Goal: Task Accomplishment & Management: Manage account settings

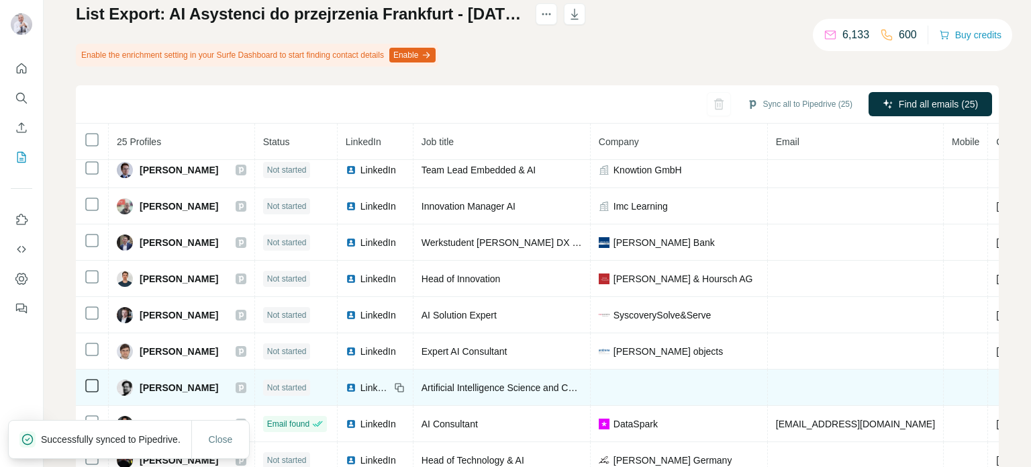
scroll to position [138, 0]
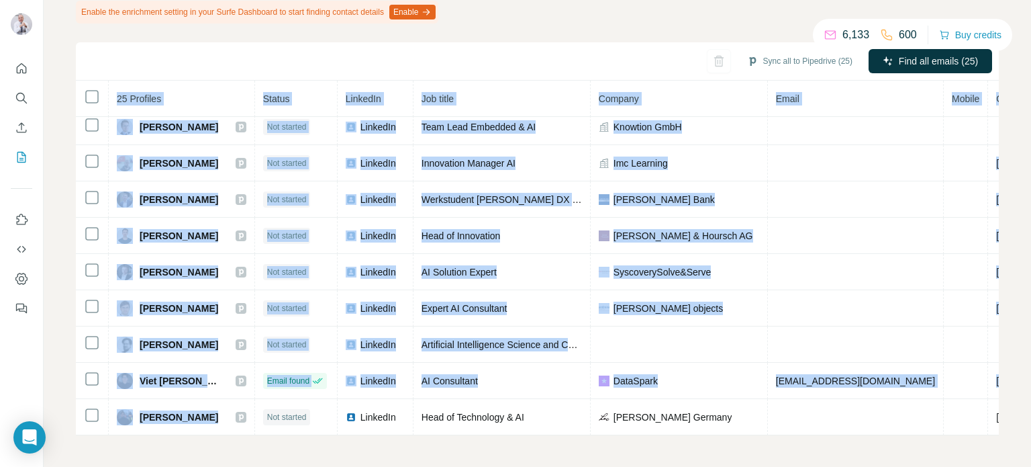
drag, startPoint x: 239, startPoint y: 424, endPoint x: 401, endPoint y: 429, distance: 161.9
click at [401, 429] on div "25 Profiles Status LinkedIn Job title Company Email Mobile Company website Land…" at bounding box center [537, 258] width 923 height 354
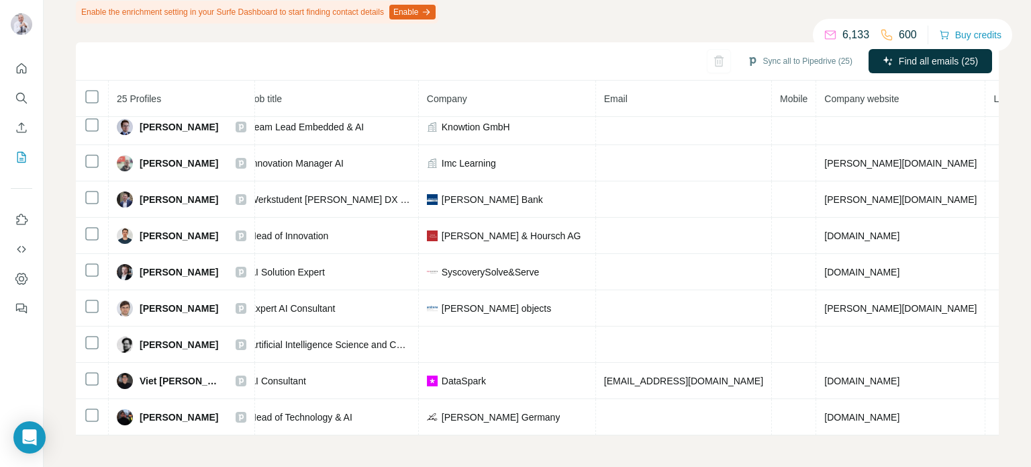
click at [846, 452] on div "My lists / List Export: AI Asystenci do przejrzenia Frankfurt - [DATE] 12:32 6,…" at bounding box center [537, 233] width 987 height 467
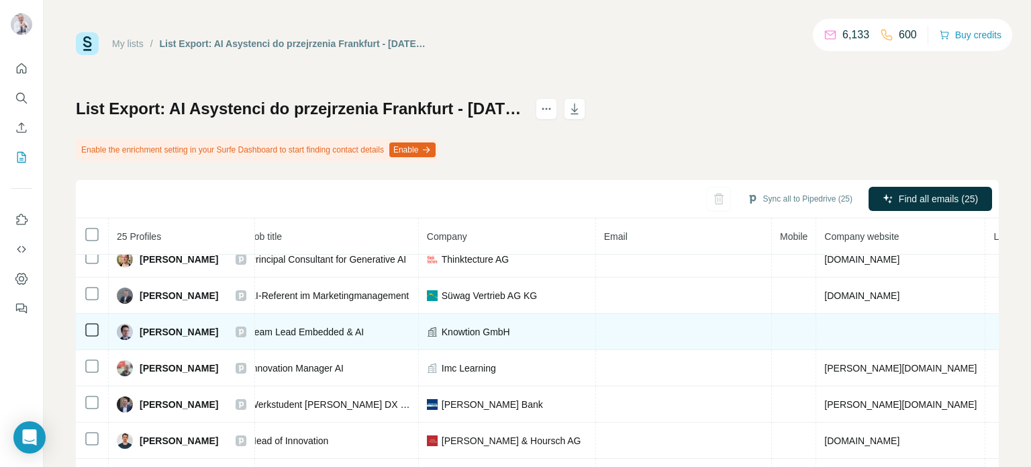
scroll to position [0, 172]
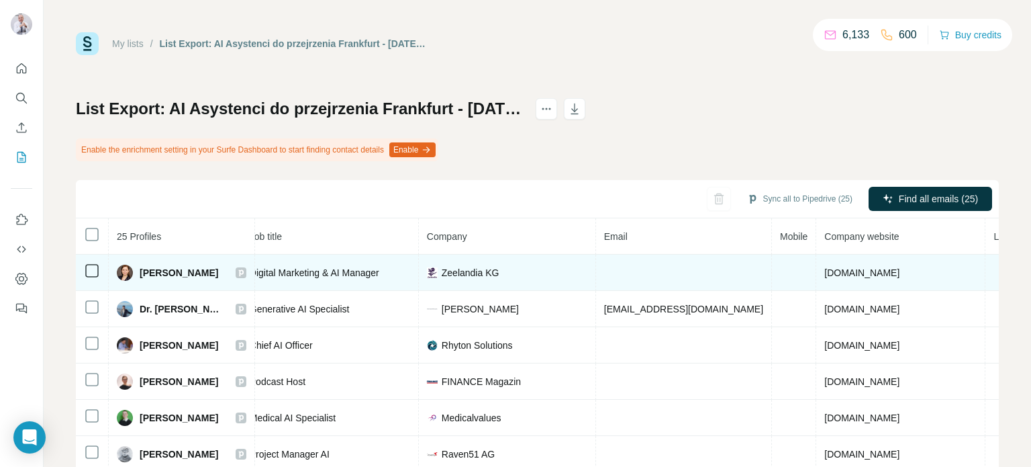
click at [622, 269] on td at bounding box center [684, 272] width 176 height 36
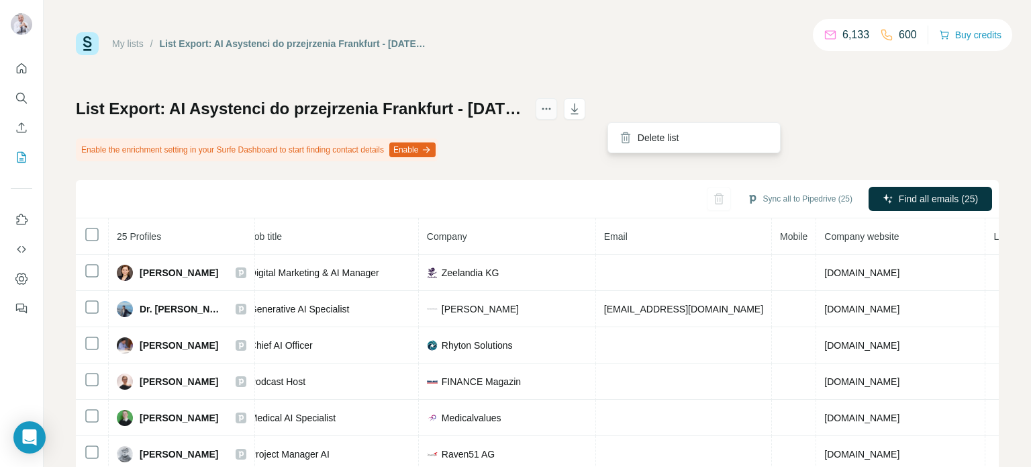
click at [553, 109] on icon "actions" at bounding box center [546, 108] width 13 height 13
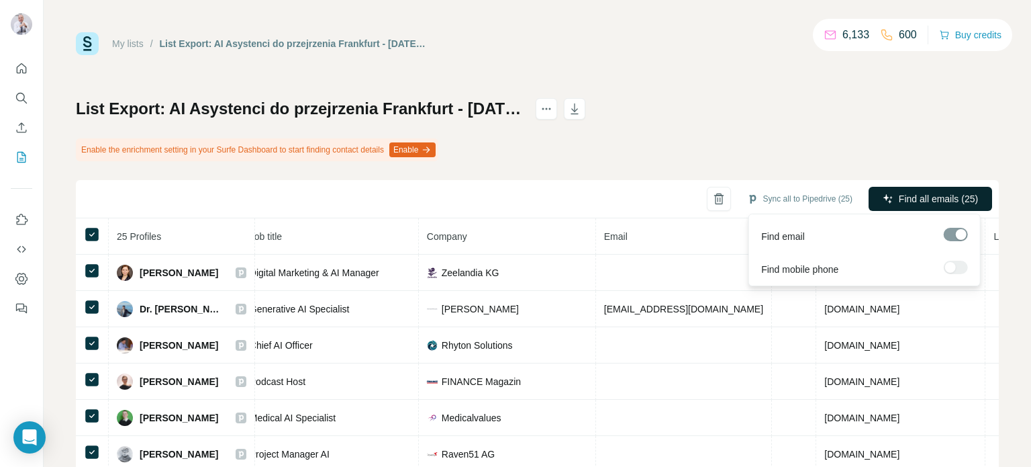
click at [949, 196] on span "Find all emails (25)" at bounding box center [938, 198] width 79 height 13
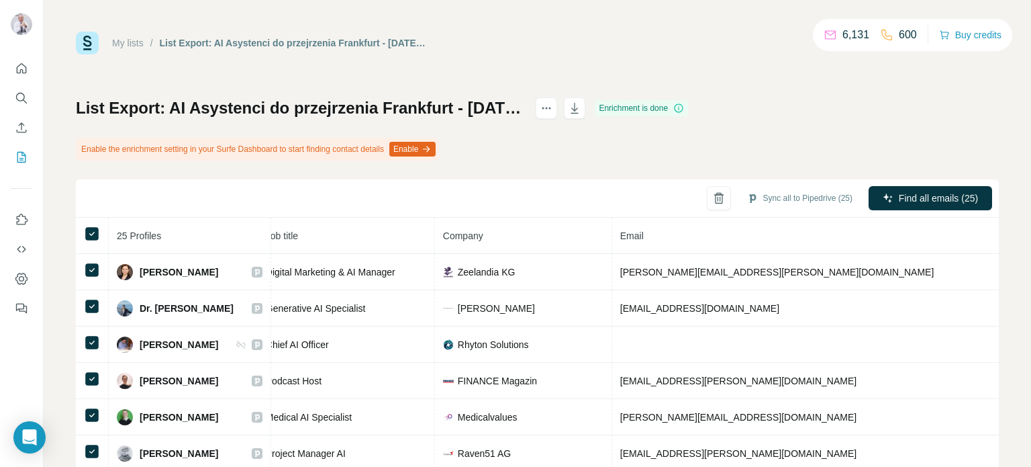
scroll to position [0, 0]
click at [548, 109] on icon "actions" at bounding box center [547, 109] width 2 height 2
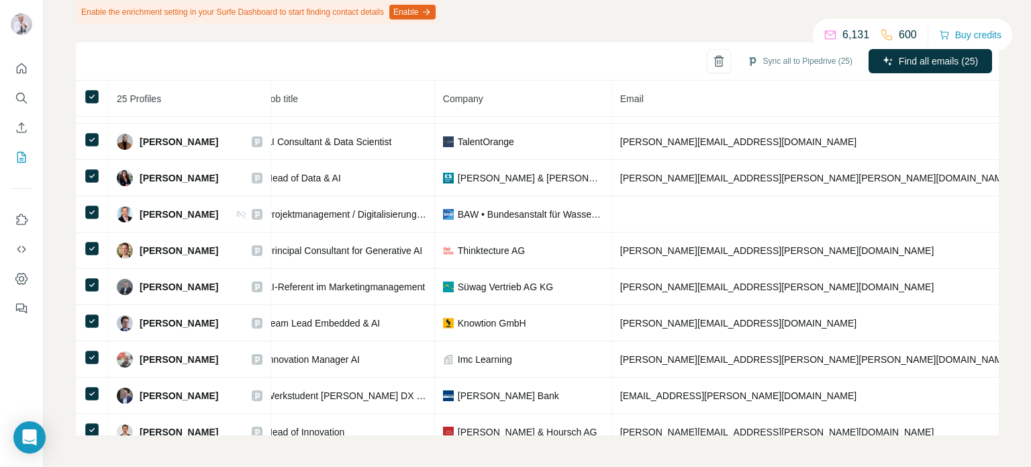
scroll to position [118, 172]
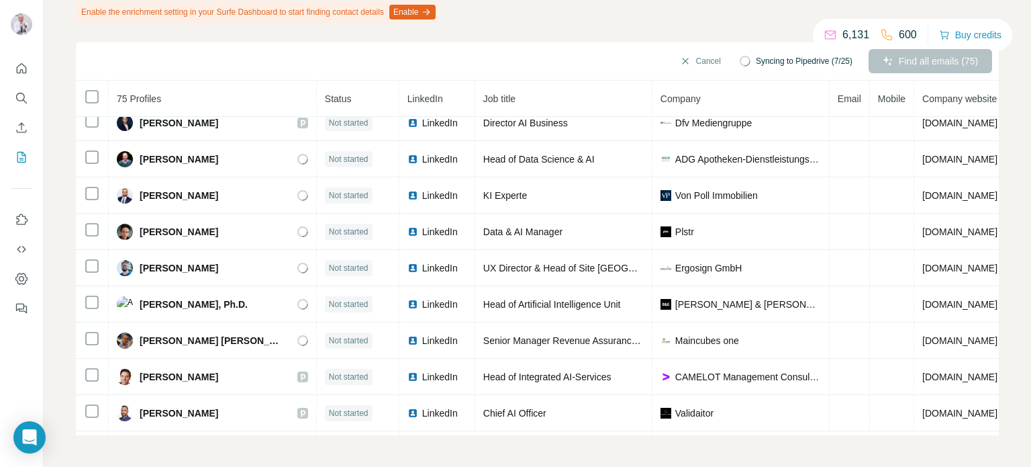
scroll to position [768, 0]
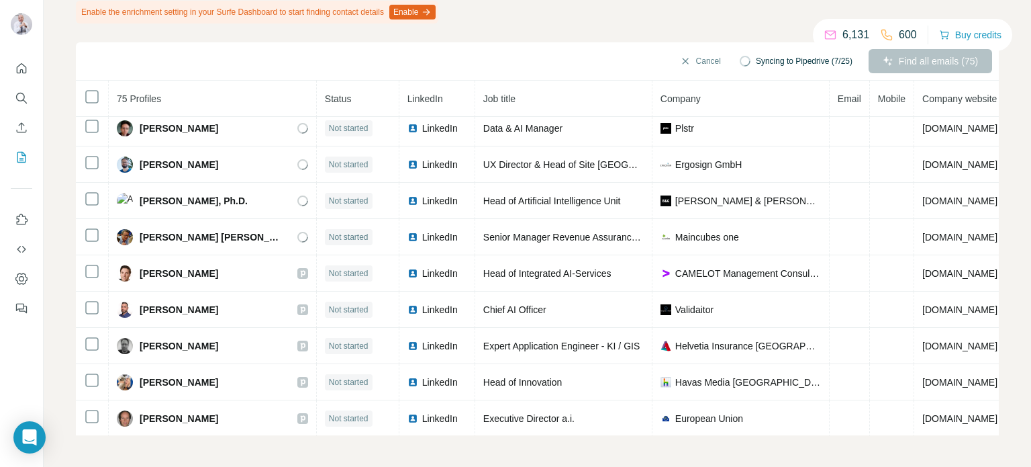
click at [105, 91] on th at bounding box center [92, 99] width 33 height 36
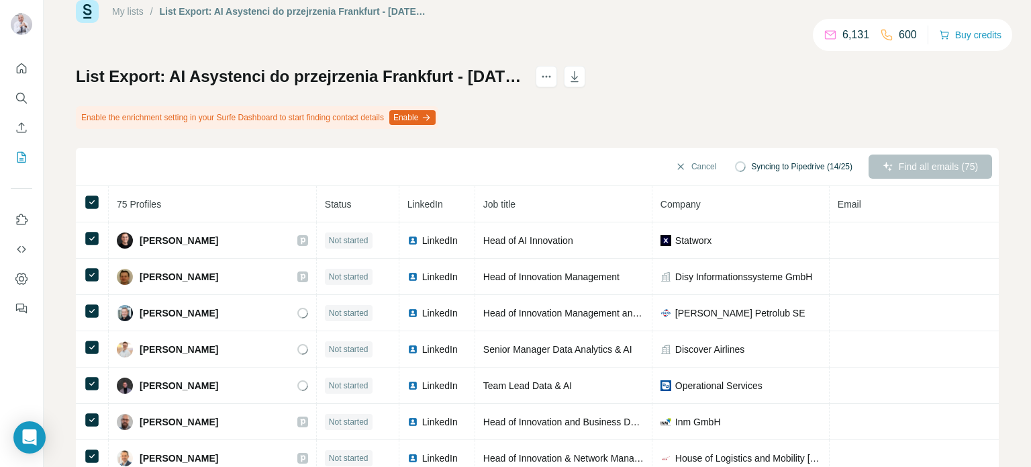
scroll to position [0, 0]
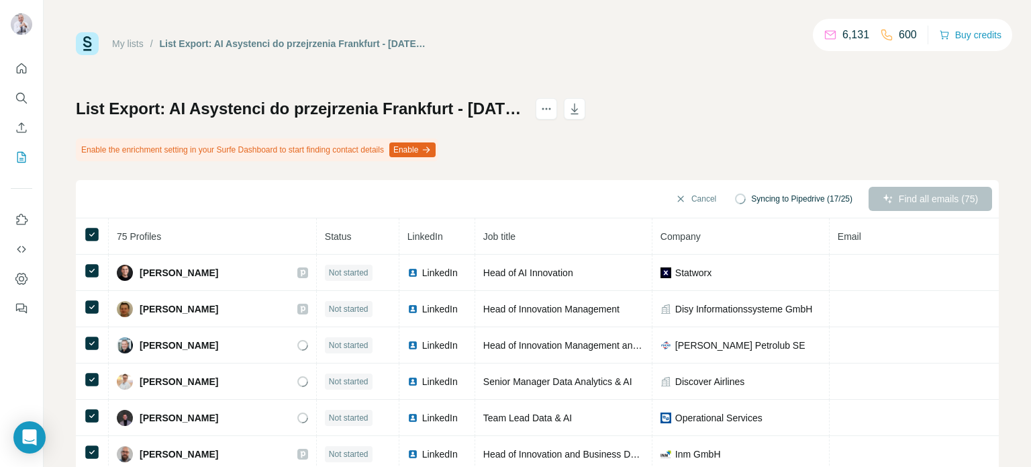
click at [683, 130] on div "List Export: AI Asystenci do przejrzenia Frankfurt - 24/09/2025 12:35 Enable th…" at bounding box center [537, 335] width 923 height 475
click at [673, 193] on button "Cancel" at bounding box center [696, 199] width 60 height 24
click at [579, 106] on icon "button" at bounding box center [574, 108] width 7 height 11
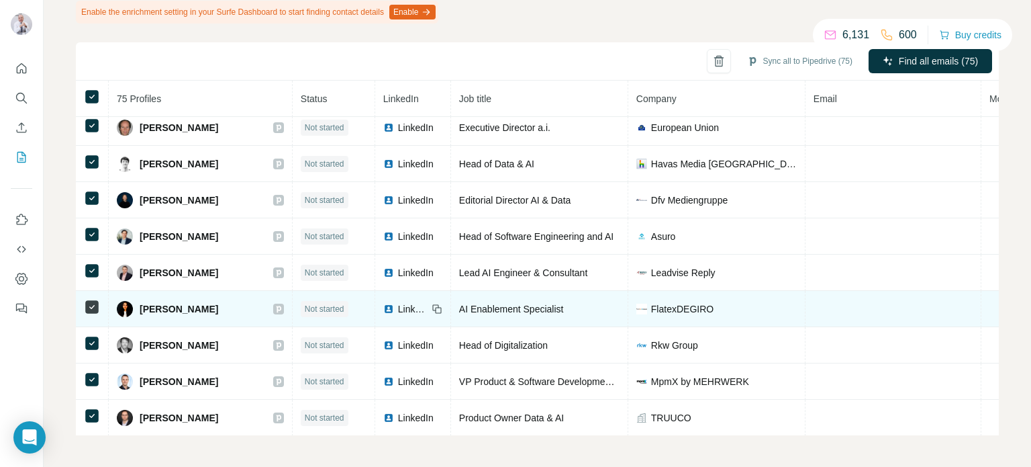
scroll to position [1074, 0]
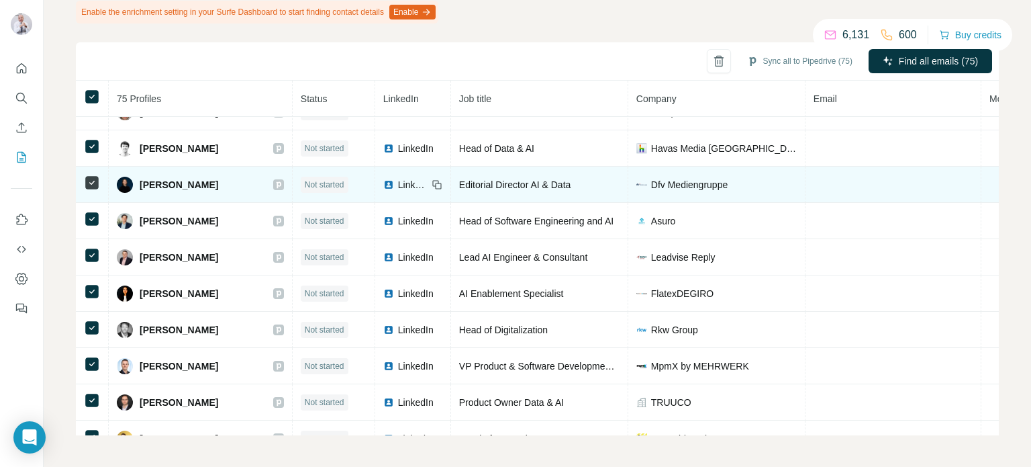
click at [305, 179] on span "Not started" at bounding box center [325, 185] width 40 height 12
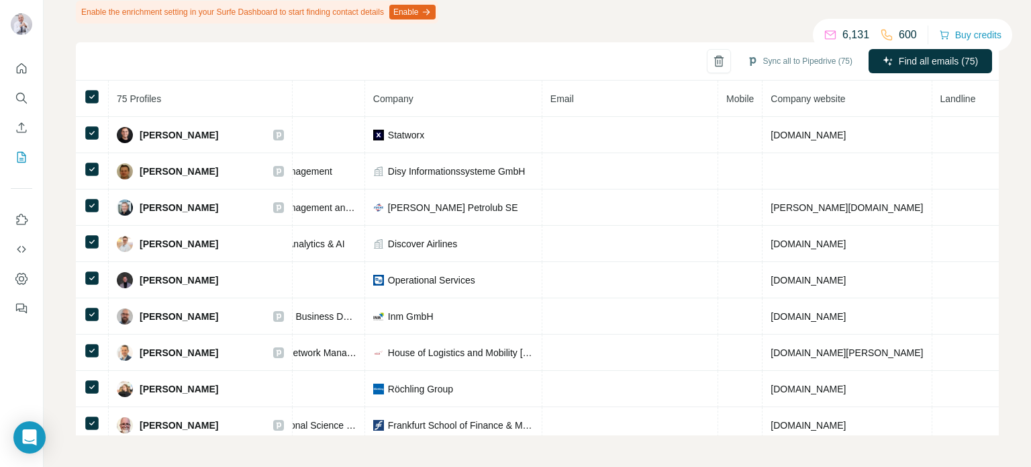
scroll to position [0, 0]
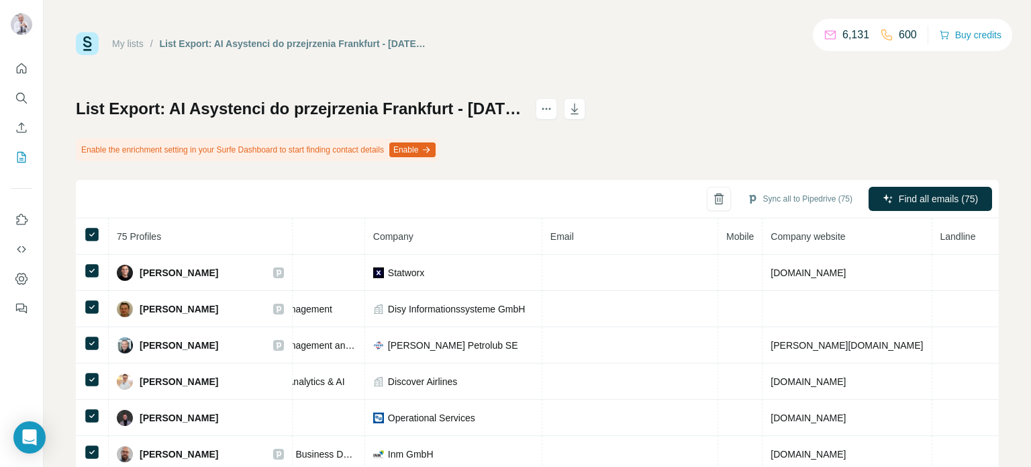
click at [436, 152] on button "Enable" at bounding box center [412, 149] width 46 height 15
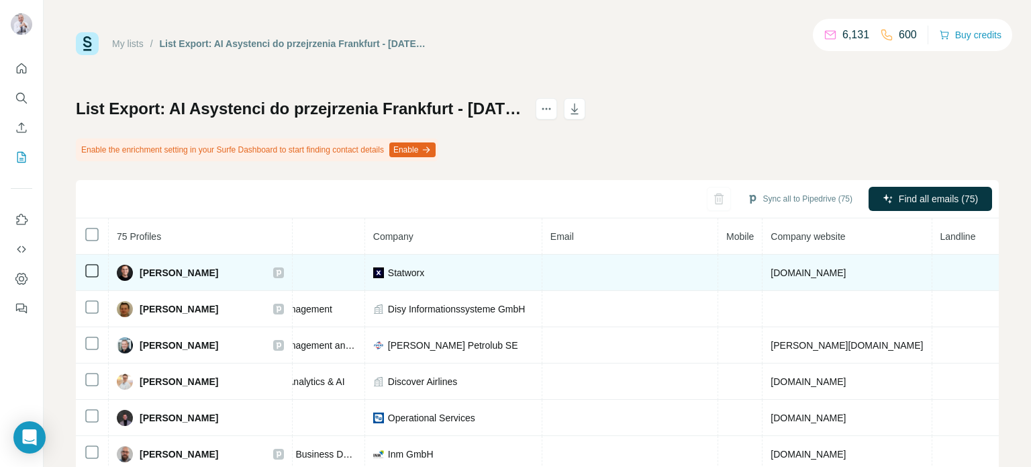
click at [186, 269] on span "André Monaco" at bounding box center [179, 272] width 79 height 13
drag, startPoint x: 186, startPoint y: 269, endPoint x: 165, endPoint y: 271, distance: 20.9
click at [165, 271] on span "André Monaco" at bounding box center [179, 272] width 79 height 13
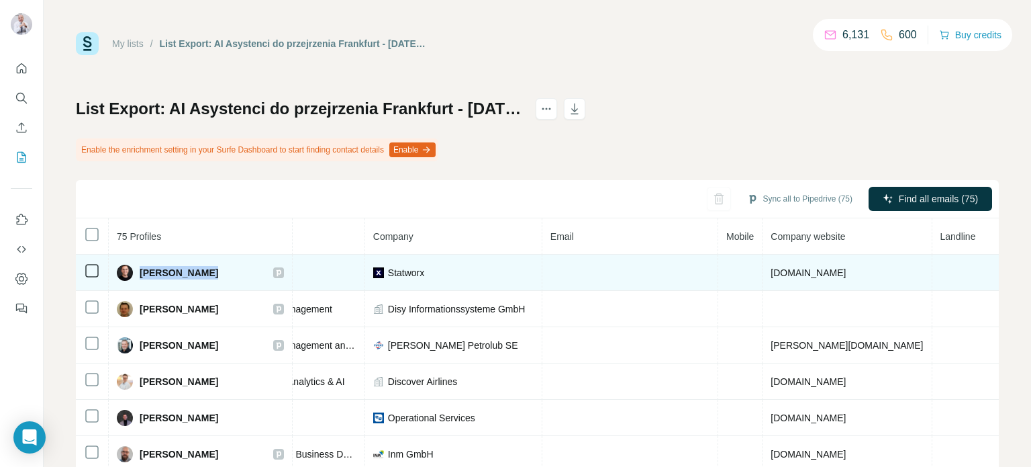
click at [165, 271] on span "André Monaco" at bounding box center [179, 272] width 79 height 13
copy div "André Monaco"
click at [276, 272] on icon at bounding box center [278, 272] width 5 height 7
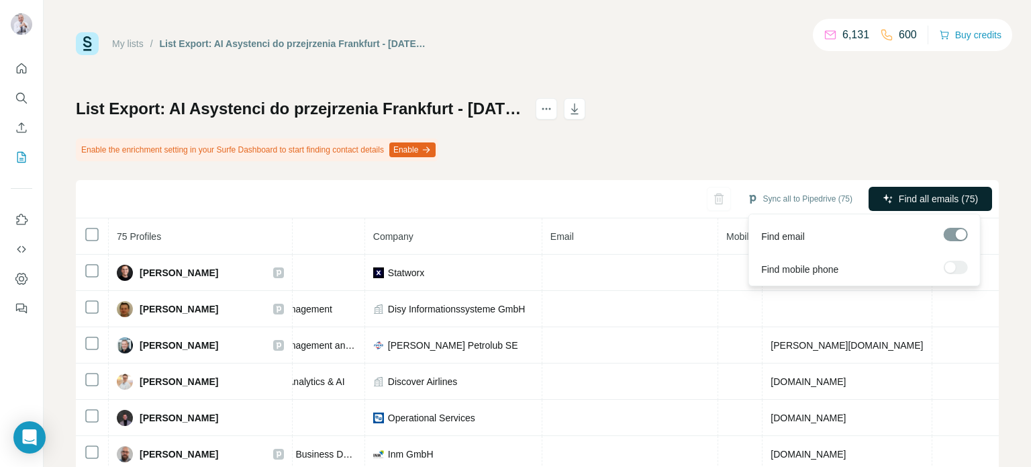
click at [913, 201] on span "Find all emails (75)" at bounding box center [938, 198] width 79 height 13
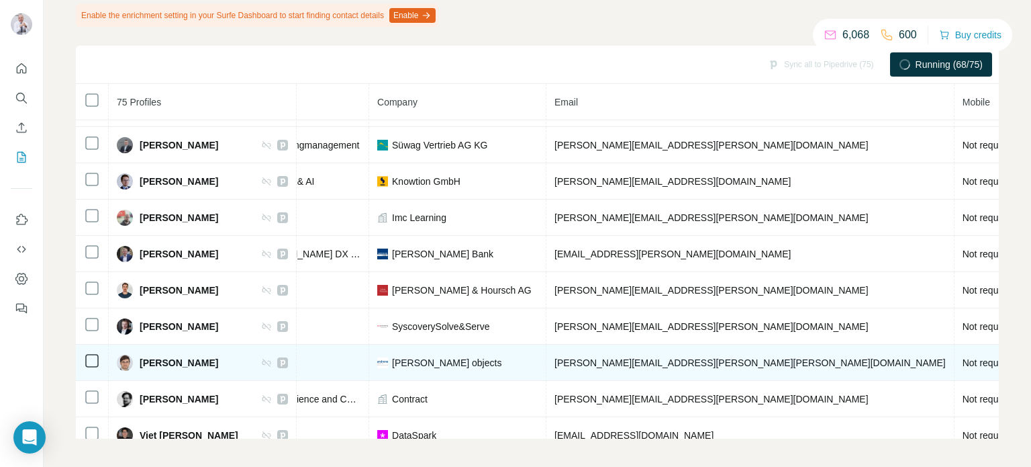
scroll to position [2387, 263]
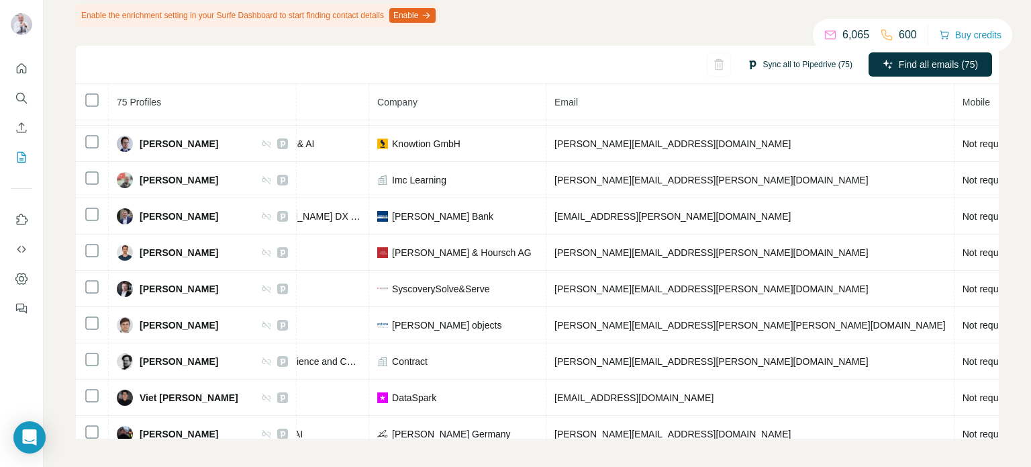
click at [787, 58] on button "Sync all to Pipedrive (75)" at bounding box center [800, 64] width 124 height 20
click at [658, 58] on div "Sync all to Pipedrive (75) Find all emails (75)" at bounding box center [537, 65] width 923 height 38
click at [744, 66] on button "Sync all to Pipedrive (75)" at bounding box center [800, 64] width 124 height 20
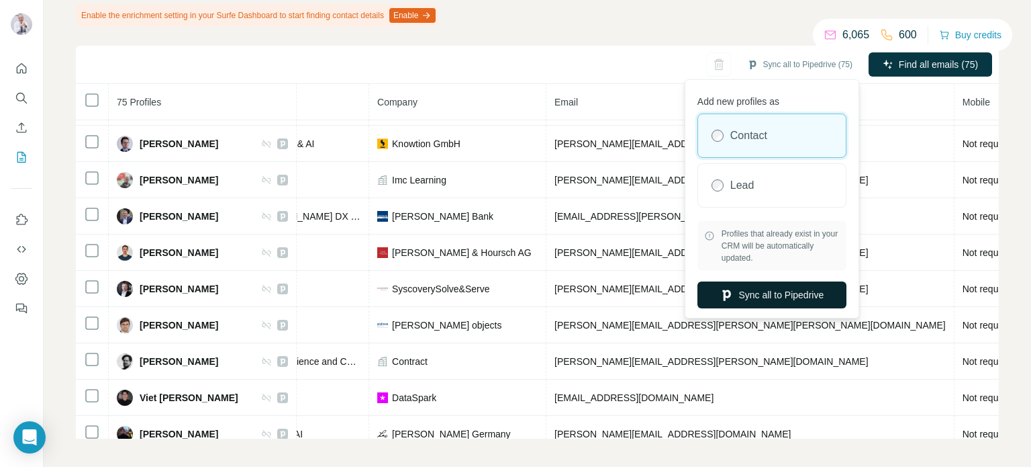
click at [770, 292] on button "Sync all to Pipedrive" at bounding box center [771, 294] width 149 height 27
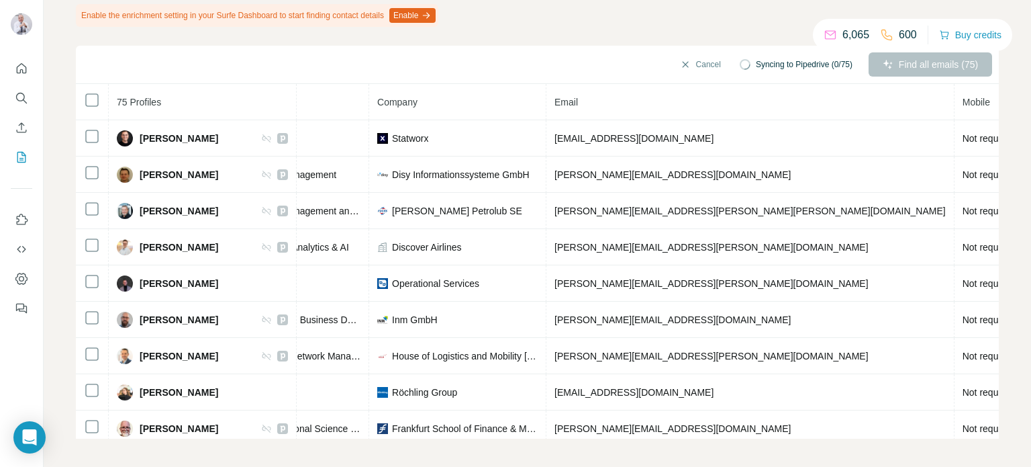
scroll to position [0, 0]
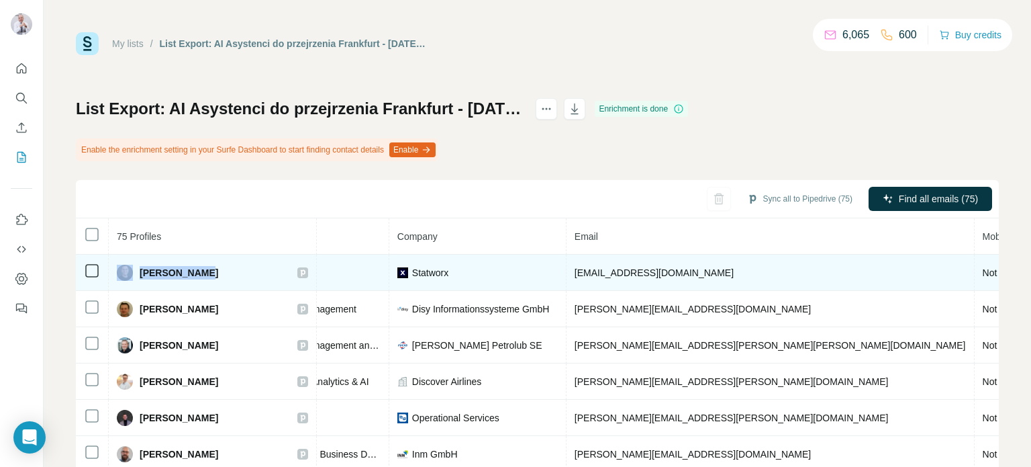
drag, startPoint x: 133, startPoint y: 273, endPoint x: 211, endPoint y: 277, distance: 78.6
click at [211, 277] on div "André Monaco" at bounding box center [212, 272] width 191 height 16
copy div "André Monaco"
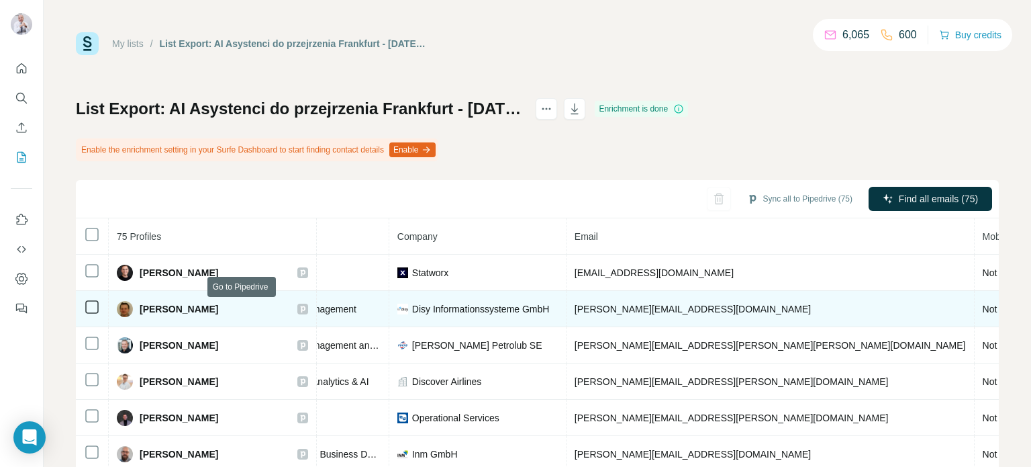
click at [300, 306] on icon at bounding box center [302, 308] width 5 height 7
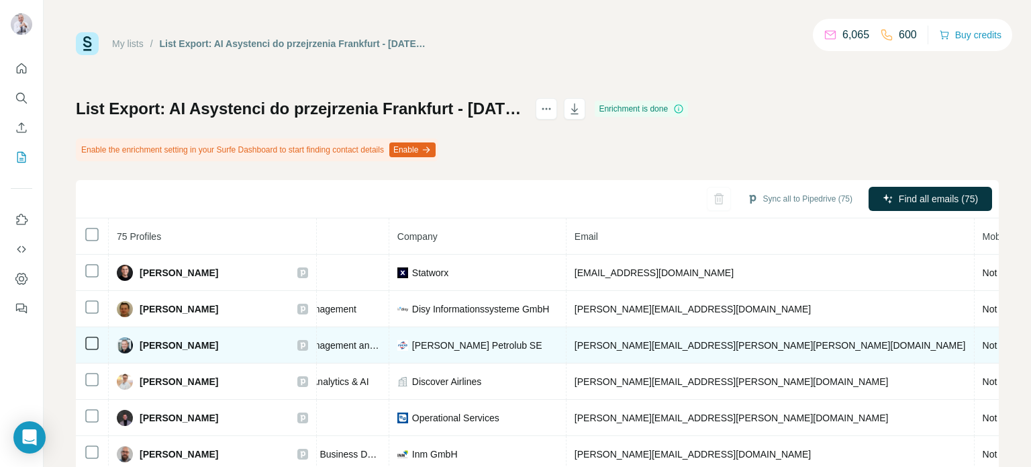
click at [299, 346] on icon at bounding box center [303, 345] width 8 height 11
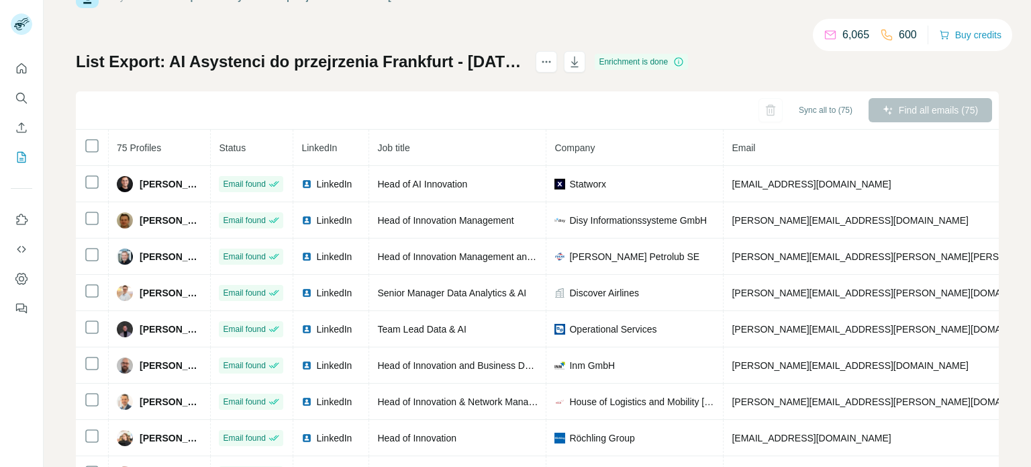
scroll to position [97, 0]
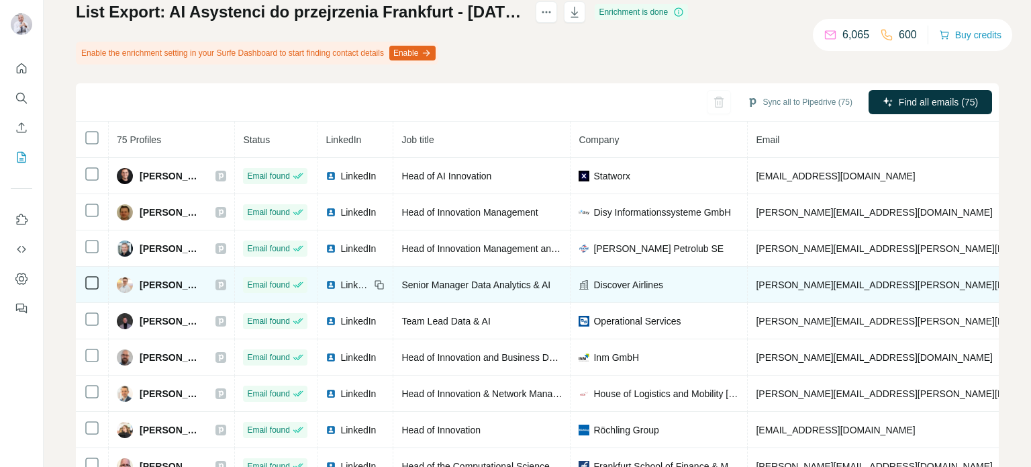
click at [225, 283] on icon at bounding box center [221, 284] width 8 height 11
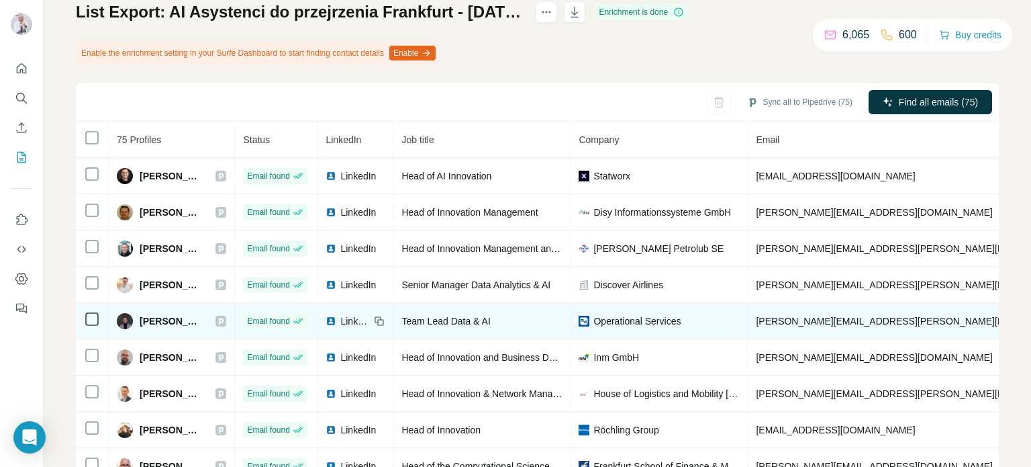
click at [225, 320] on icon at bounding box center [221, 321] width 8 height 11
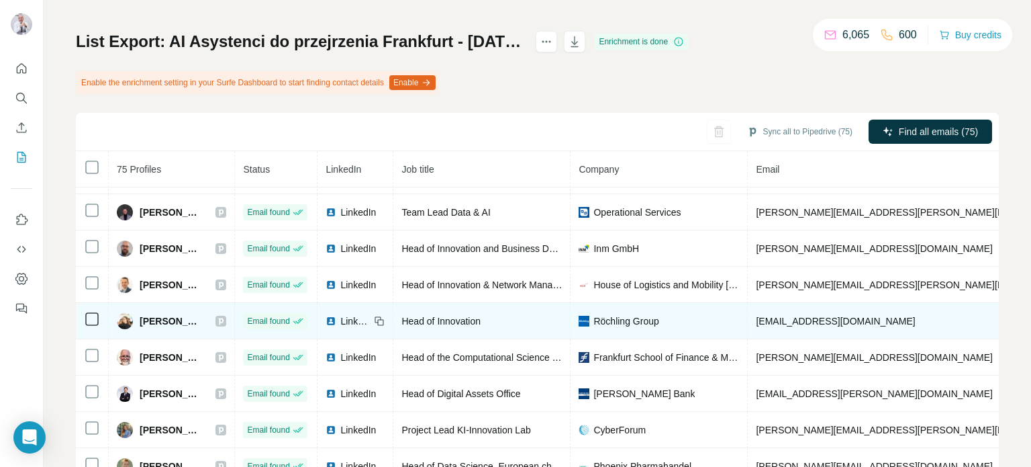
scroll to position [115, 0]
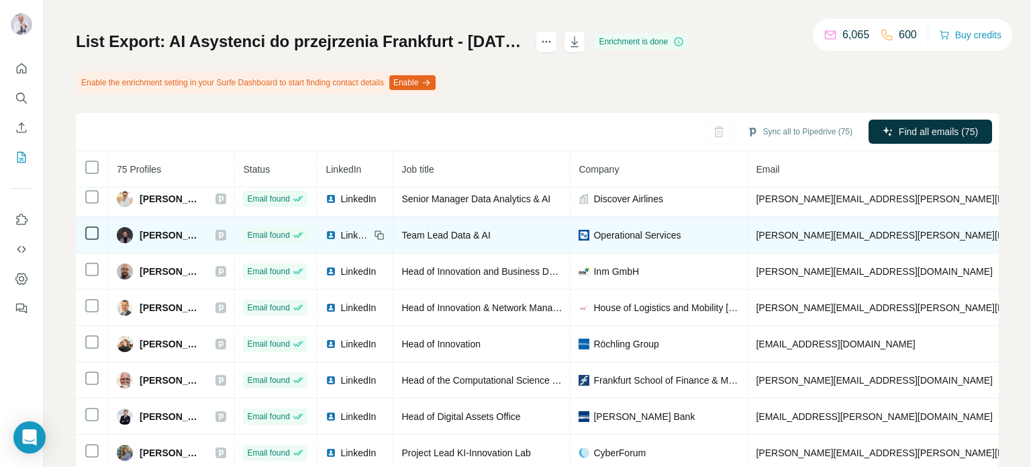
click at [225, 232] on icon at bounding box center [221, 235] width 8 height 11
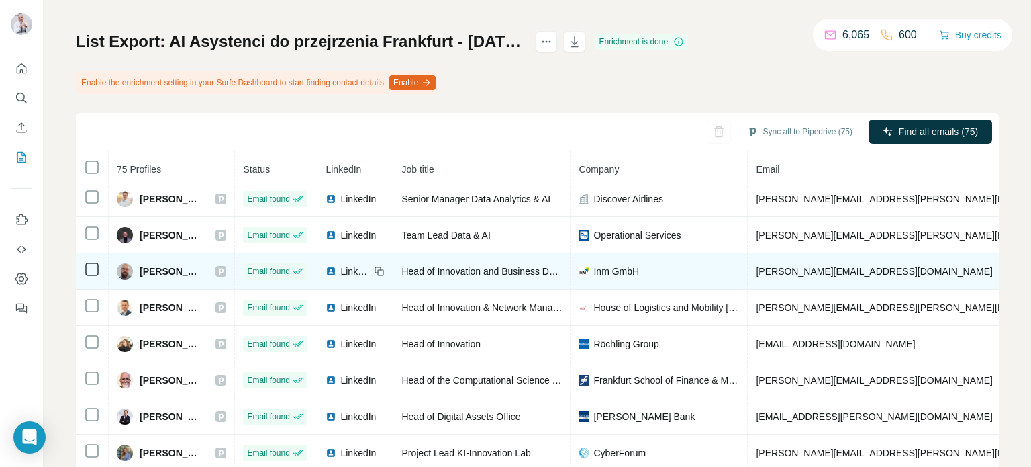
click at [225, 269] on icon at bounding box center [221, 271] width 8 height 11
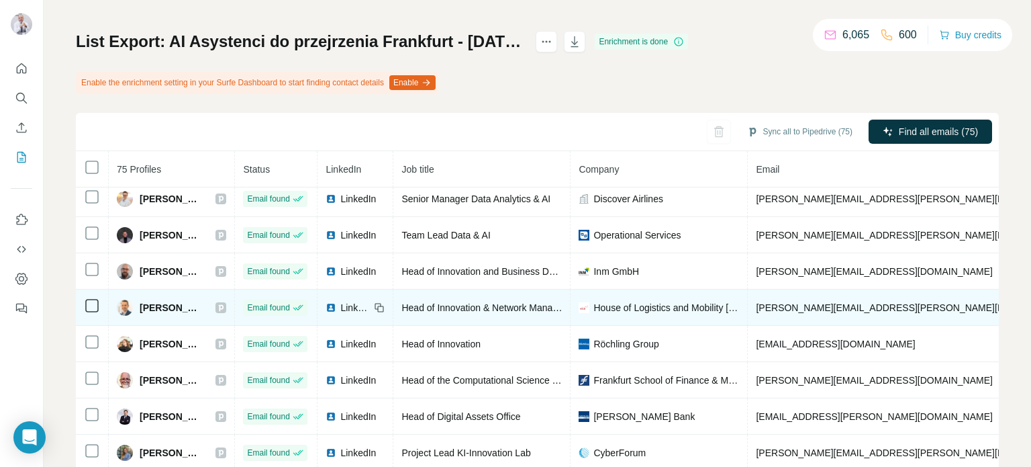
click at [225, 308] on icon at bounding box center [221, 307] width 8 height 11
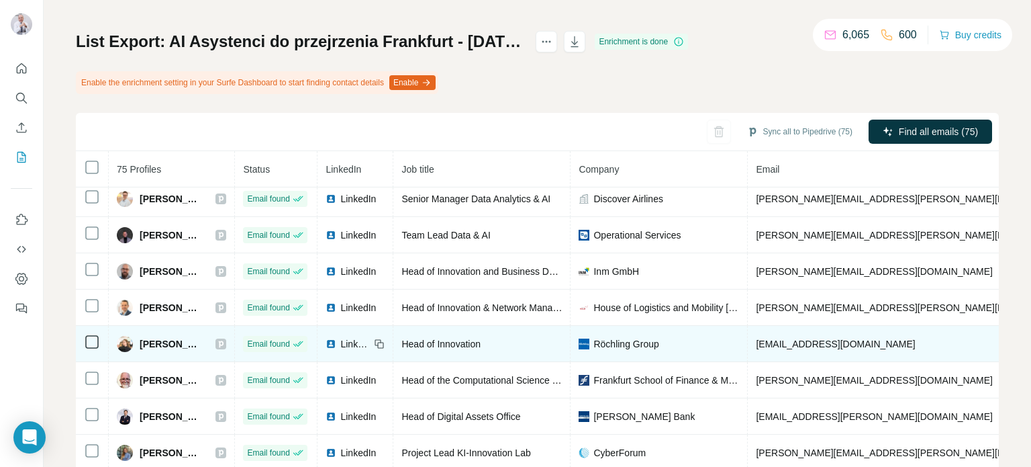
click at [224, 340] on icon at bounding box center [221, 343] width 5 height 7
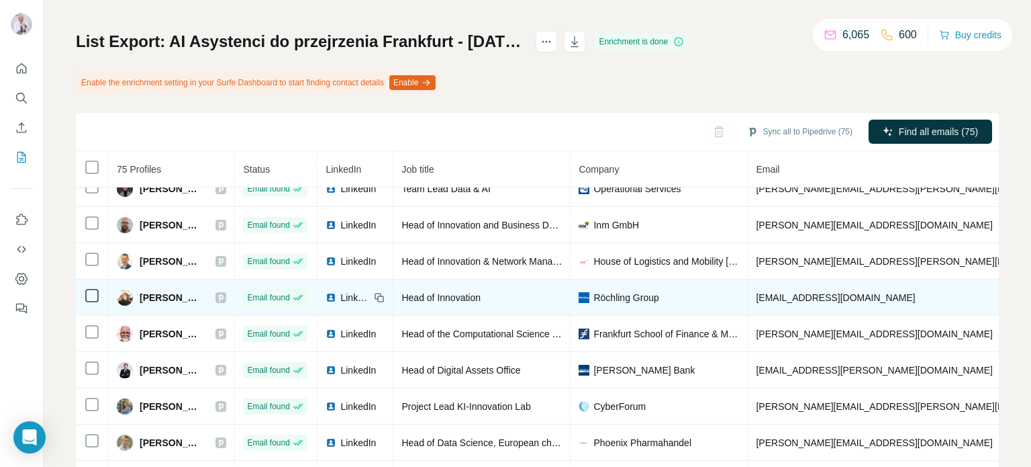
scroll to position [183, 0]
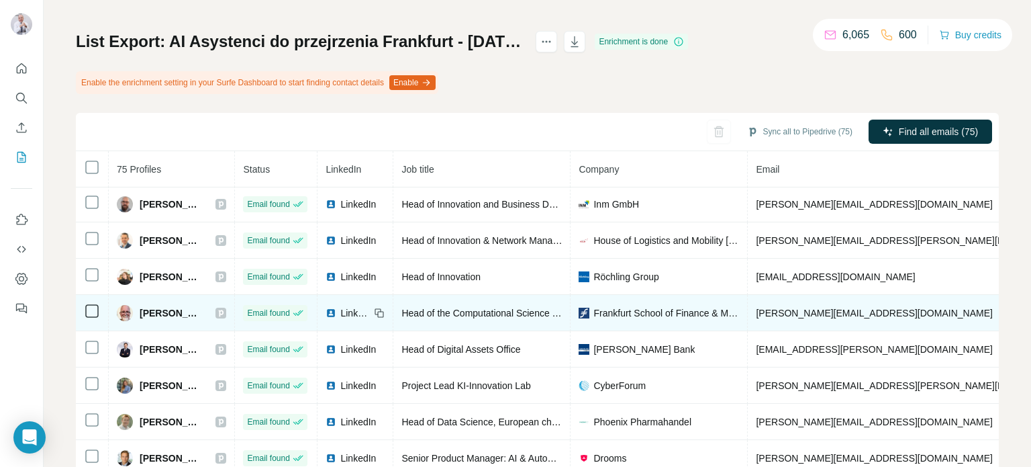
click at [225, 311] on icon at bounding box center [221, 312] width 8 height 11
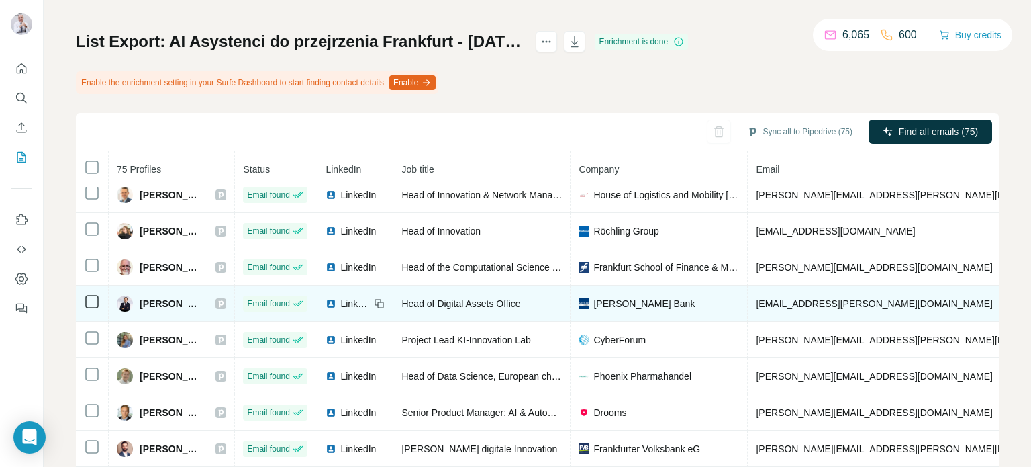
scroll to position [250, 0]
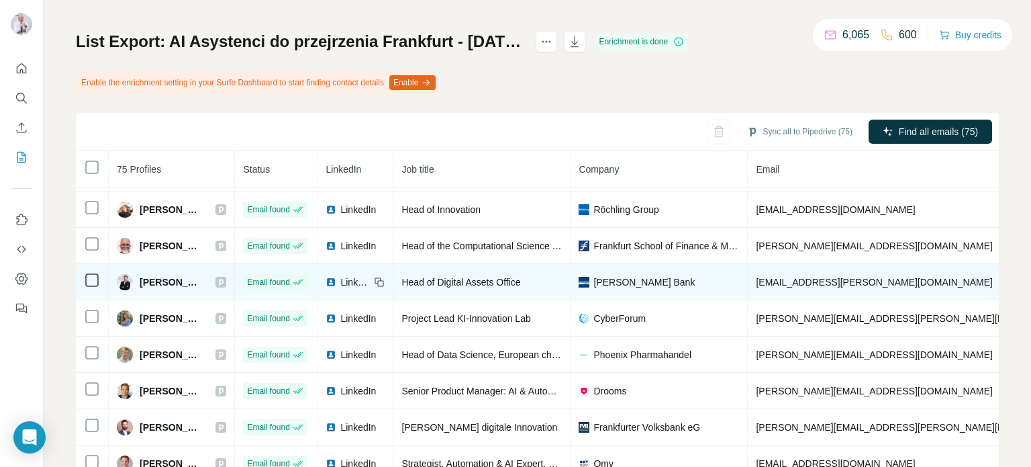
click at [225, 281] on icon at bounding box center [221, 282] width 8 height 11
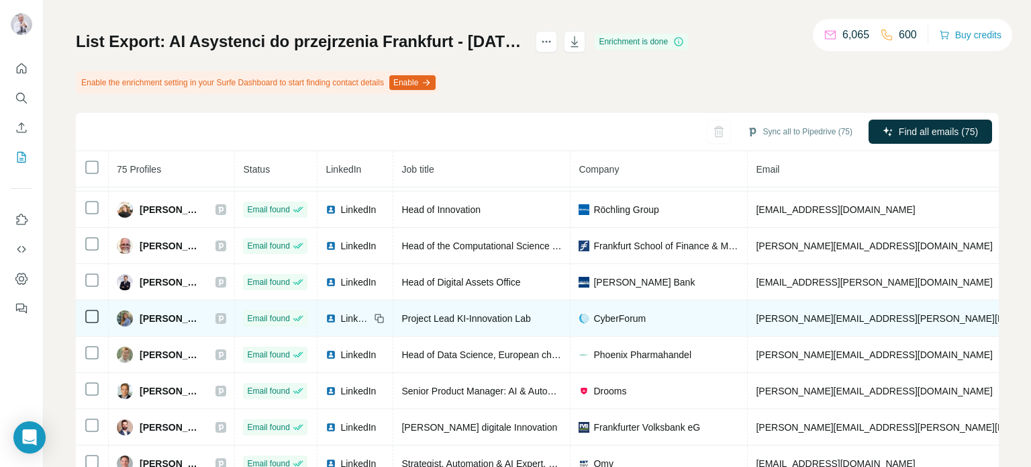
click at [225, 316] on icon at bounding box center [221, 318] width 8 height 11
